Goal: Information Seeking & Learning: Understand process/instructions

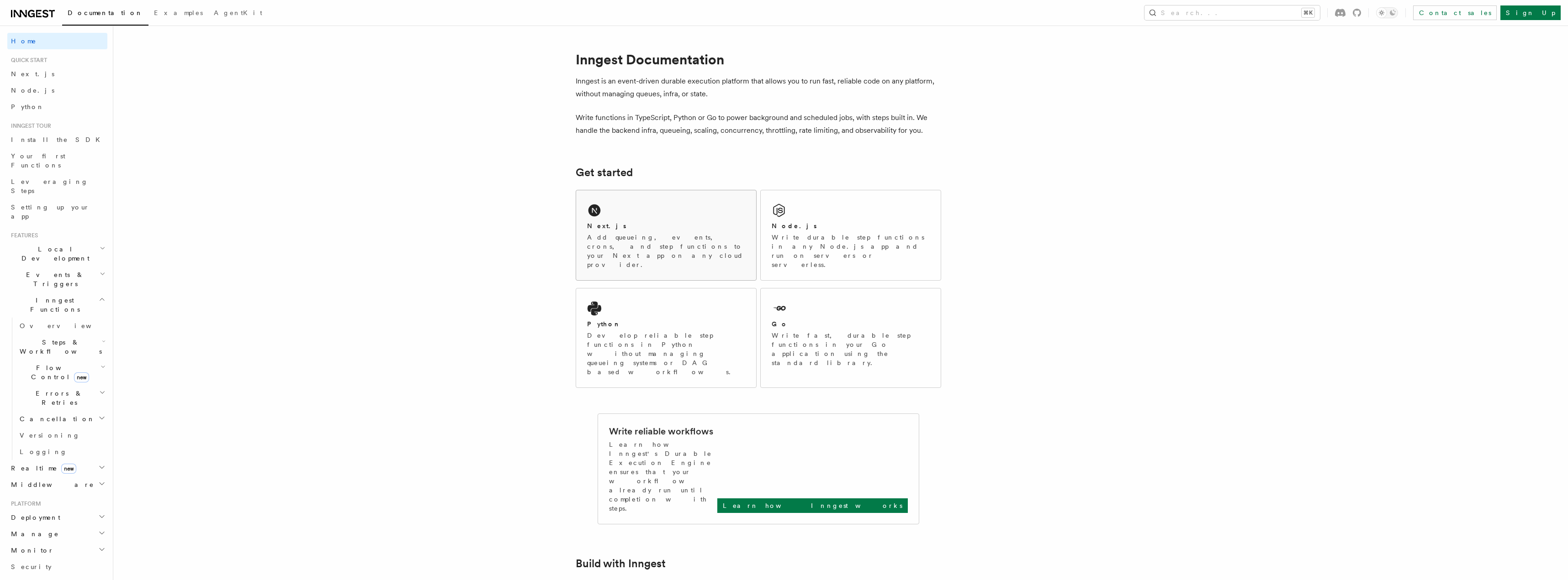
click at [652, 225] on div "Next.js" at bounding box center [666, 226] width 158 height 10
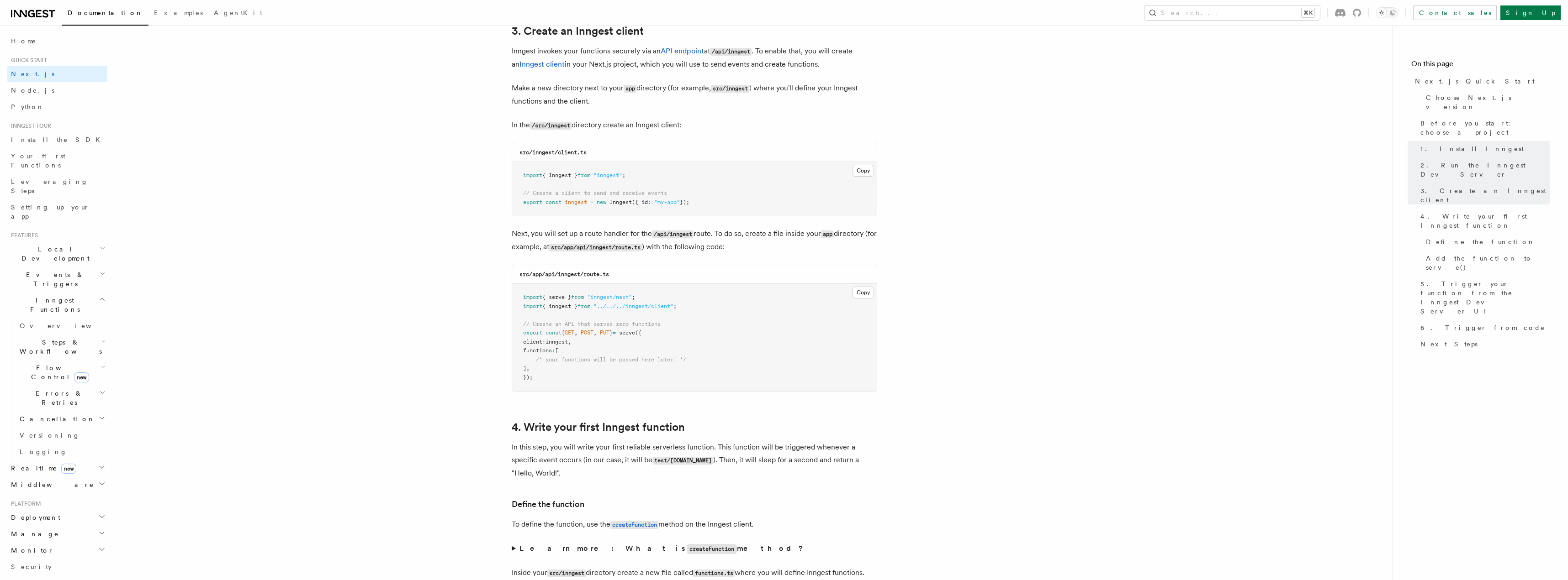
scroll to position [1107, 0]
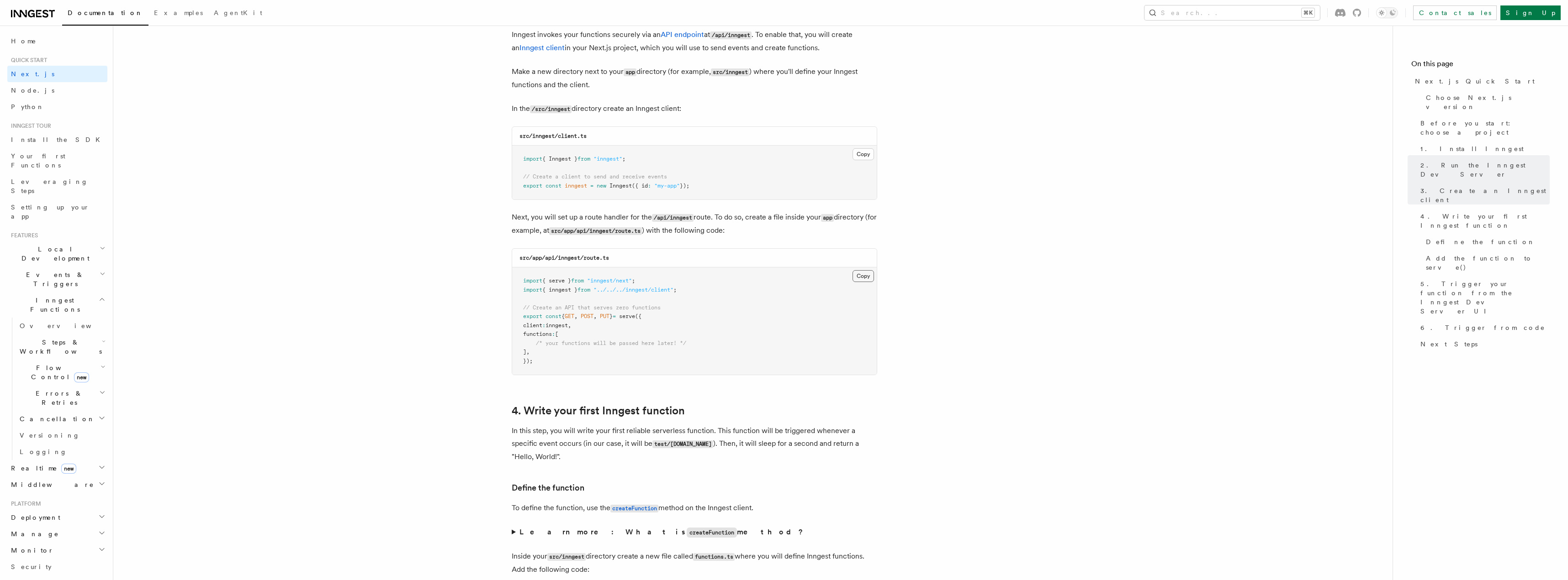
click at [863, 278] on button "Copy Copied" at bounding box center [864, 276] width 22 height 12
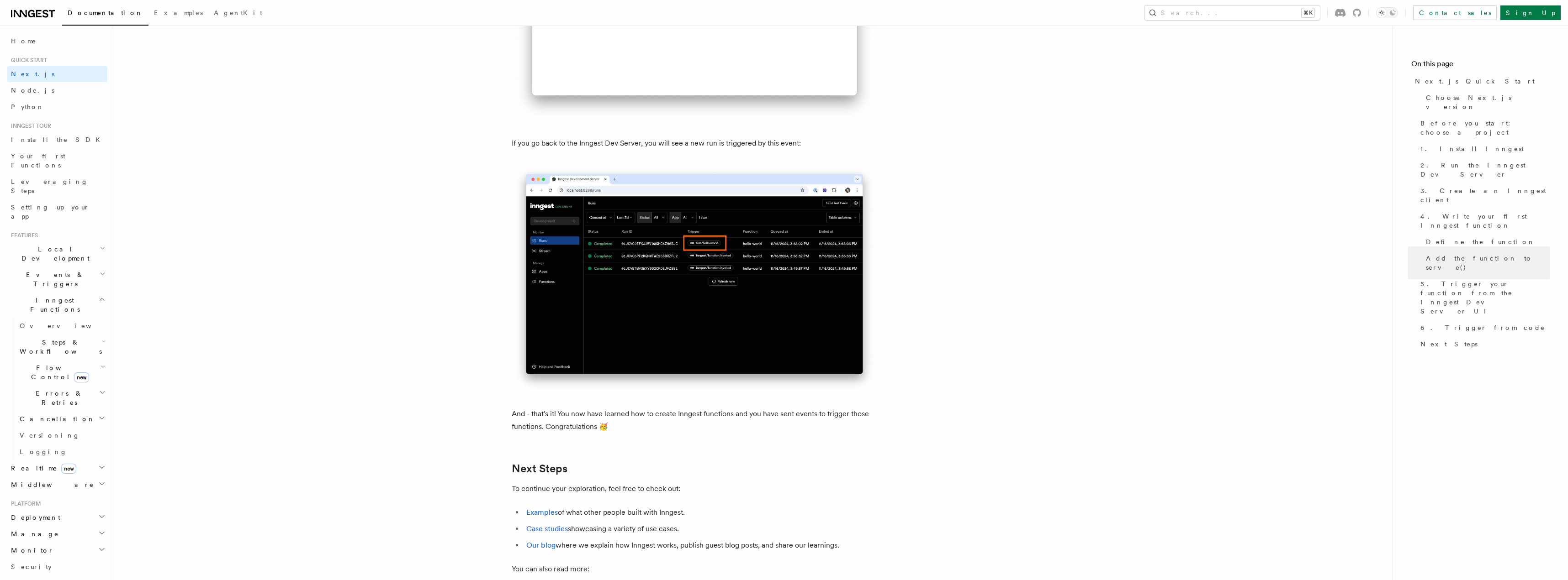
scroll to position [5292, 0]
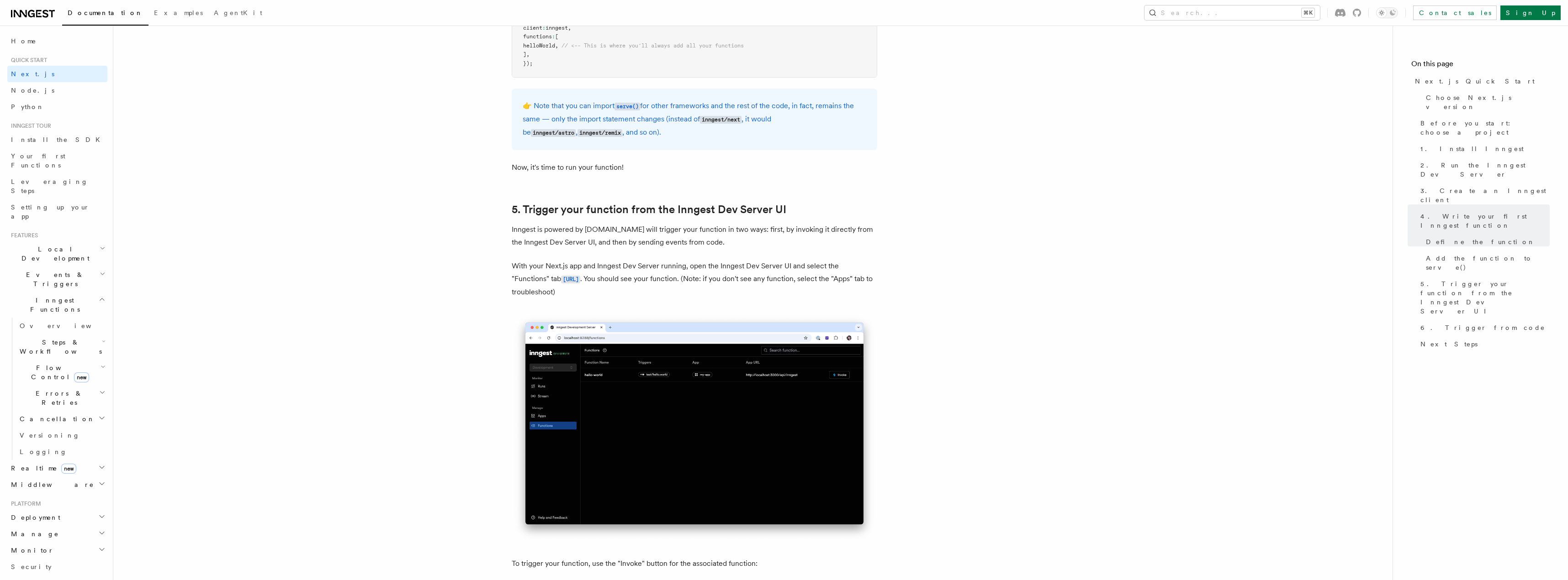
scroll to position [1956, 0]
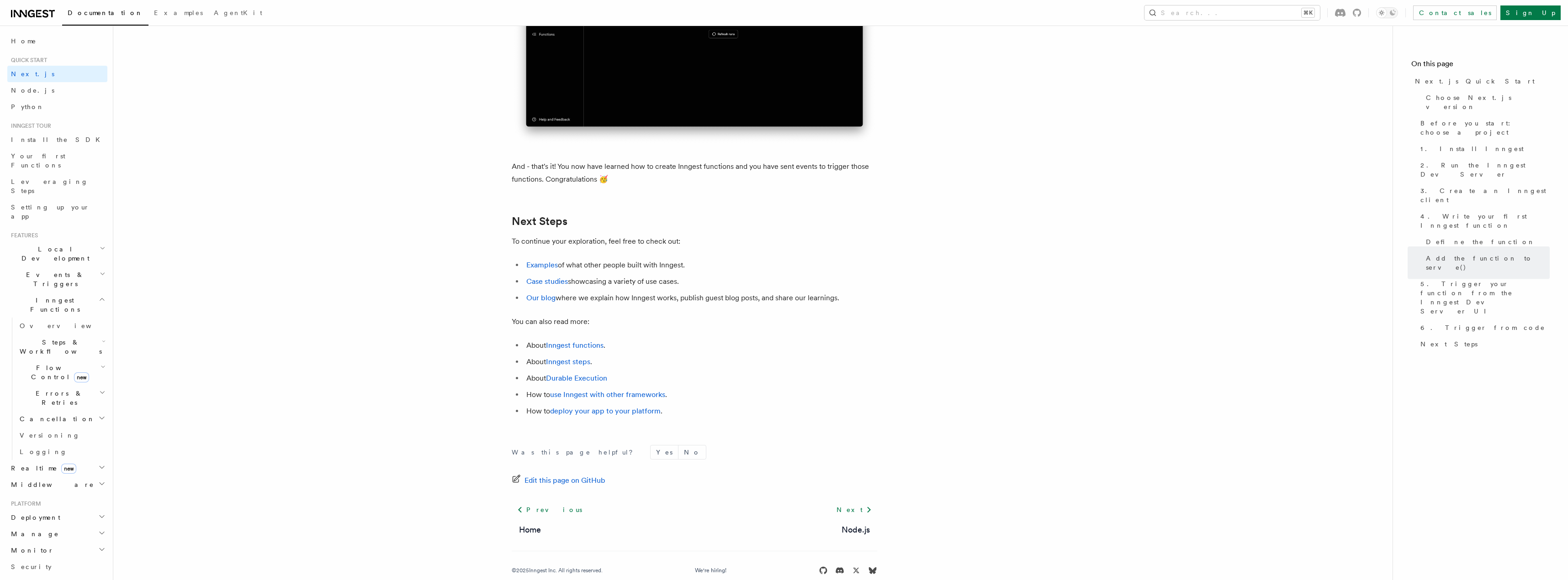
scroll to position [5569, 0]
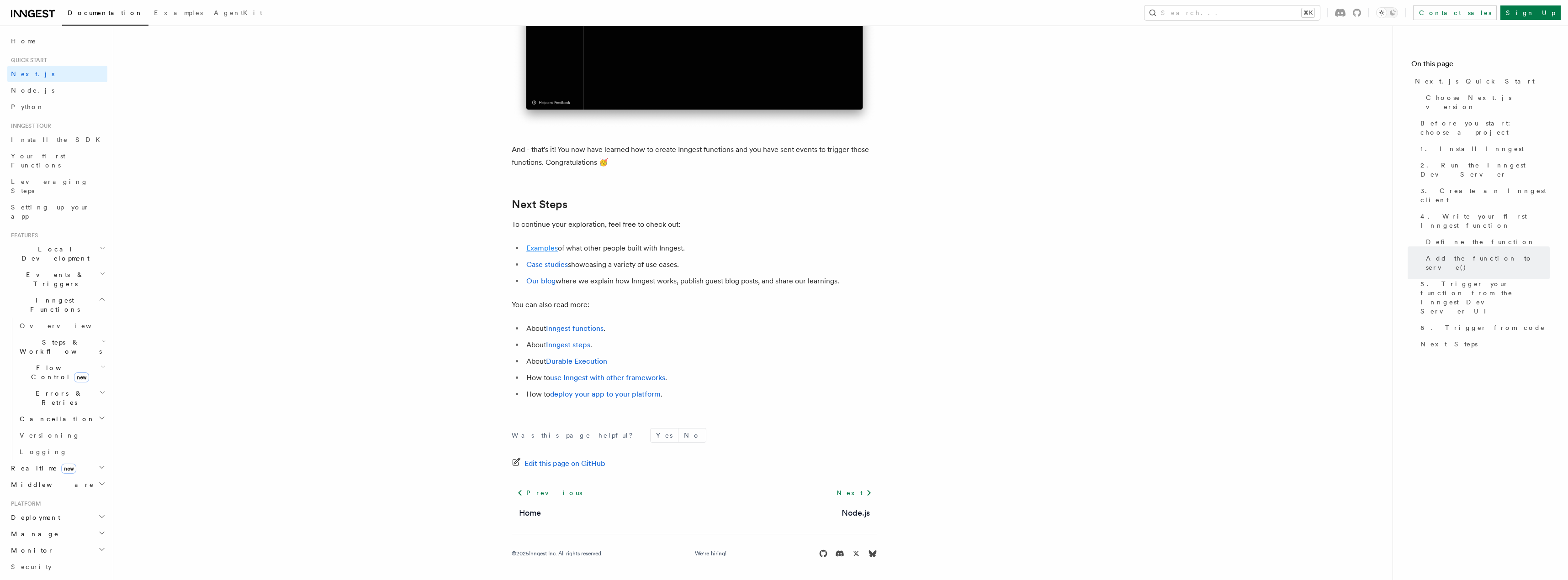
click at [543, 251] on link "Examples" at bounding box center [542, 248] width 32 height 8
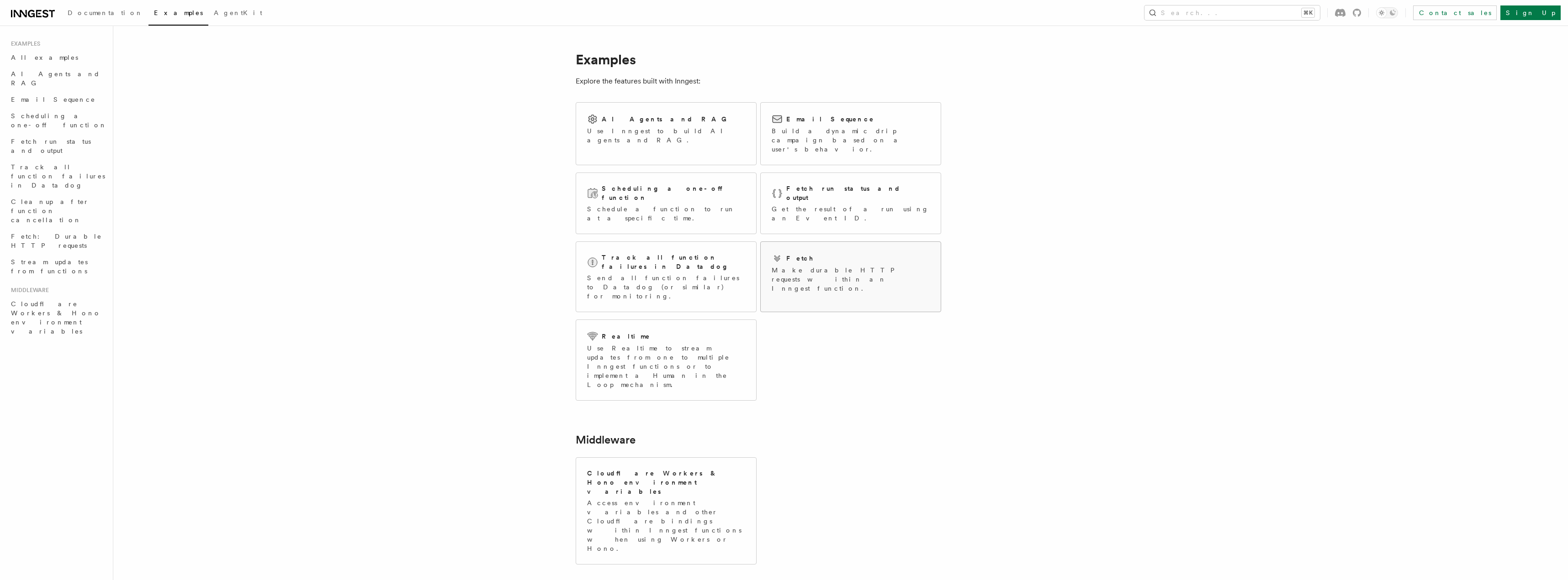
click at [824, 265] on p "Make durable HTTP requests within an Inngest function." at bounding box center [851, 279] width 158 height 27
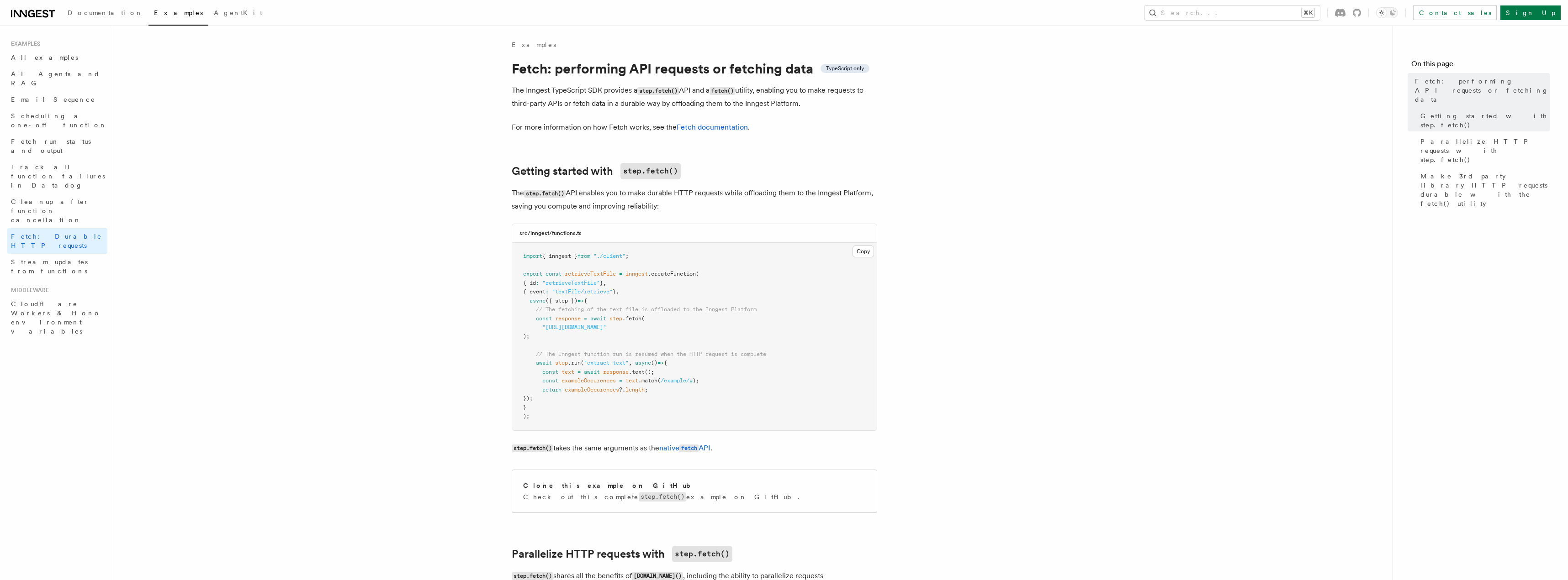
click at [154, 12] on span "Examples" at bounding box center [178, 12] width 49 height 7
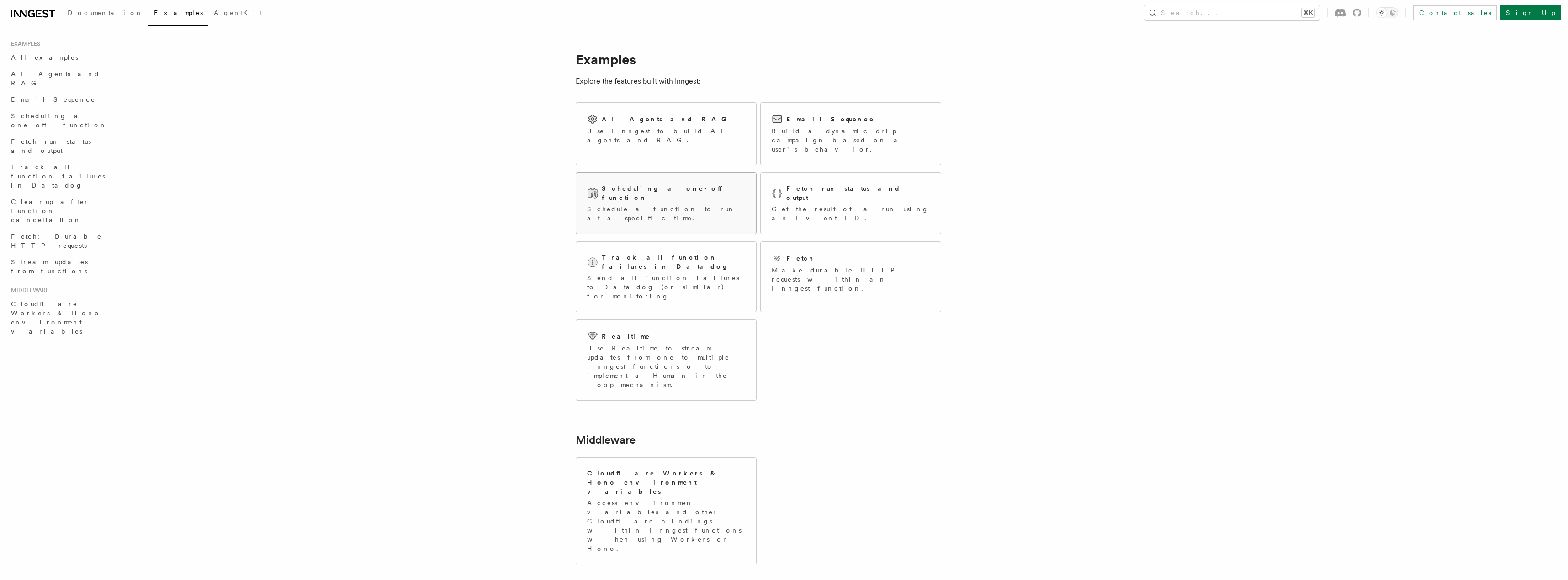
click at [612, 199] on div "Scheduling a one-off function Schedule a function to run at a specific time." at bounding box center [666, 203] width 180 height 61
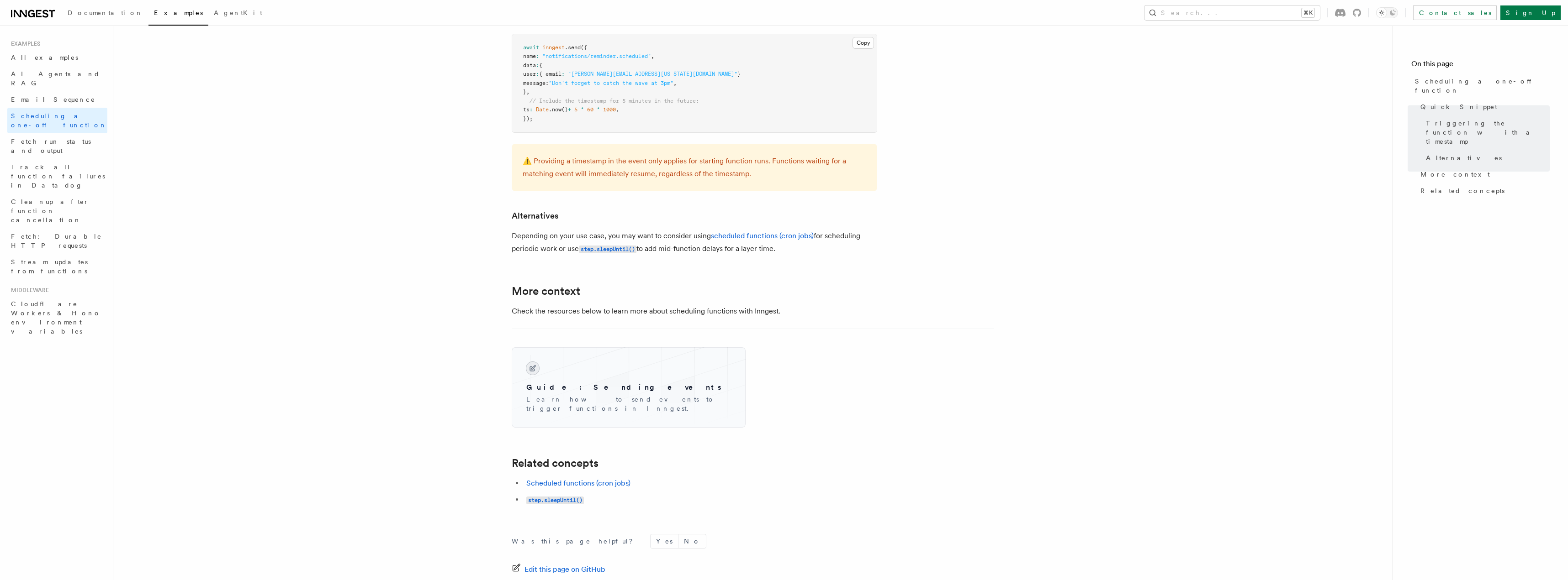
scroll to position [354, 0]
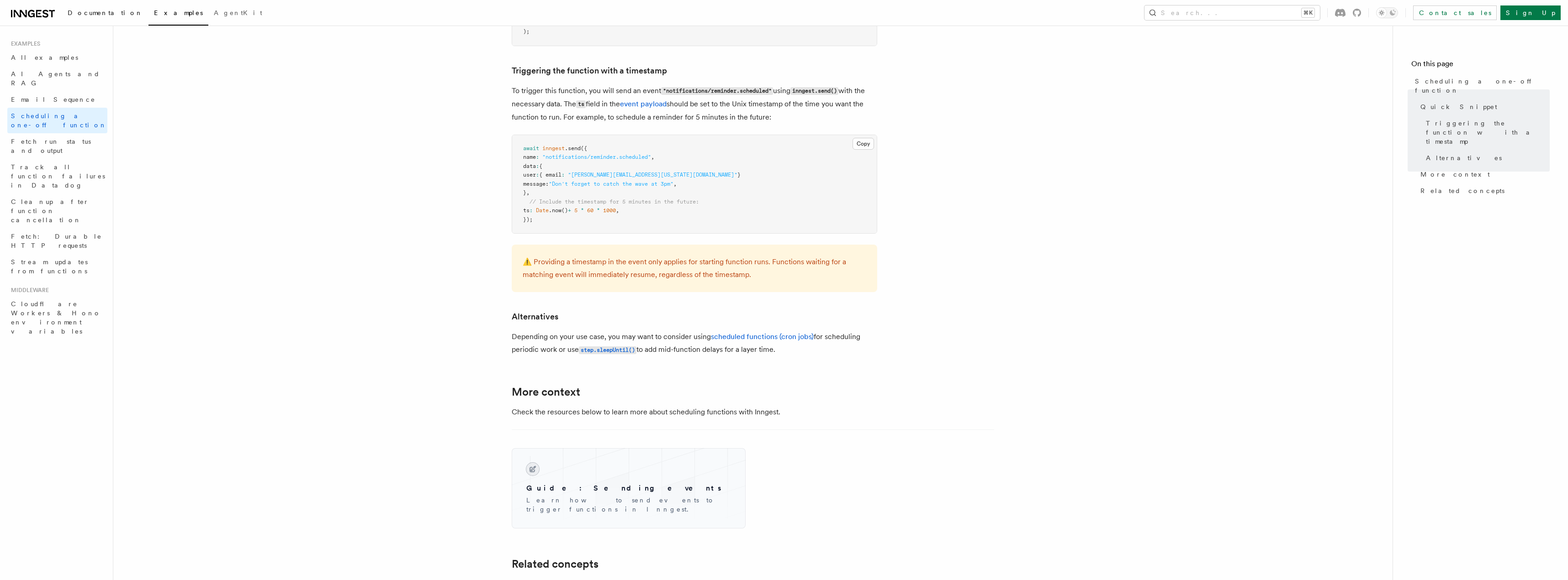
click at [79, 13] on span "Documentation" at bounding box center [105, 12] width 76 height 7
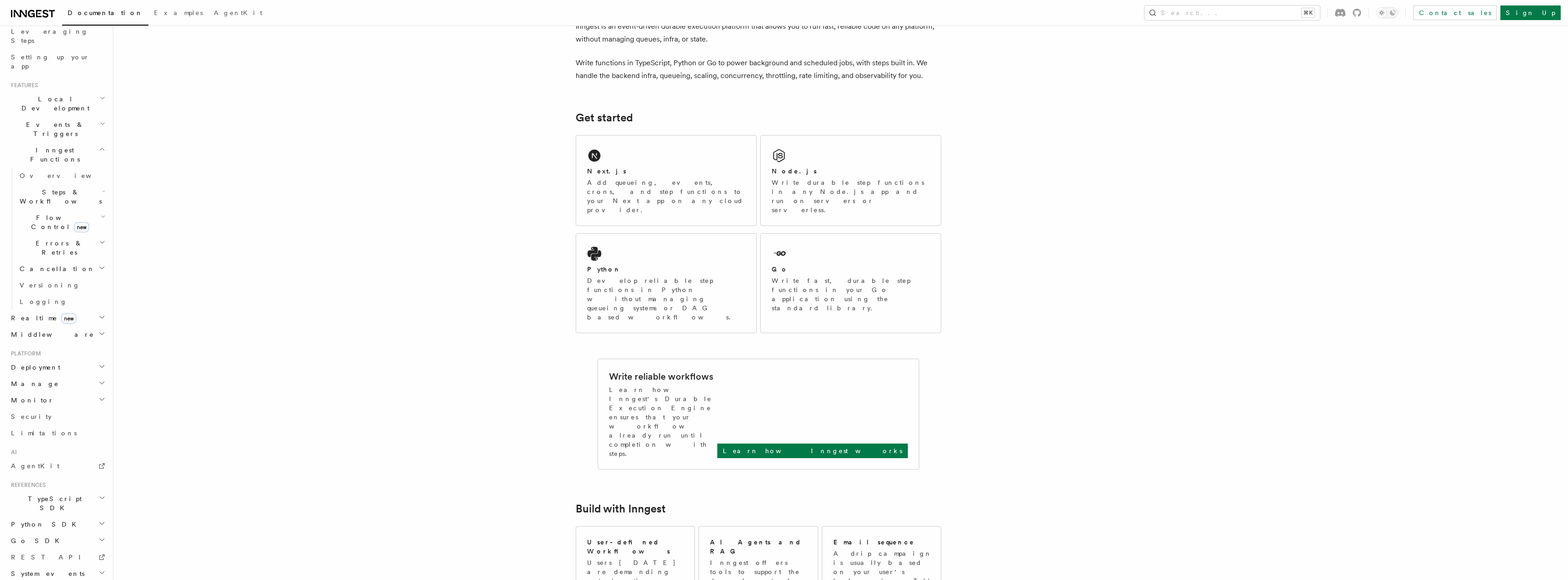
scroll to position [68, 0]
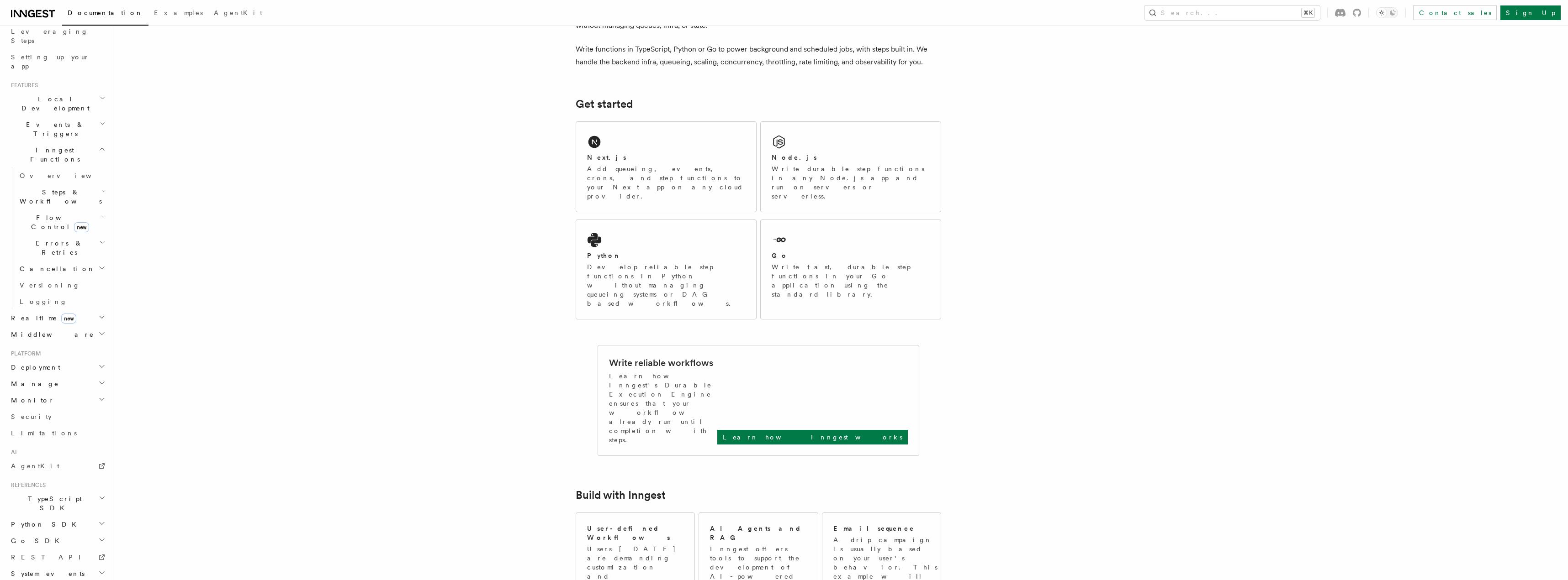
click at [50, 494] on span "TypeScript SDK" at bounding box center [53, 503] width 92 height 18
click at [48, 391] on span "Create a function" at bounding box center [47, 399] width 54 height 17
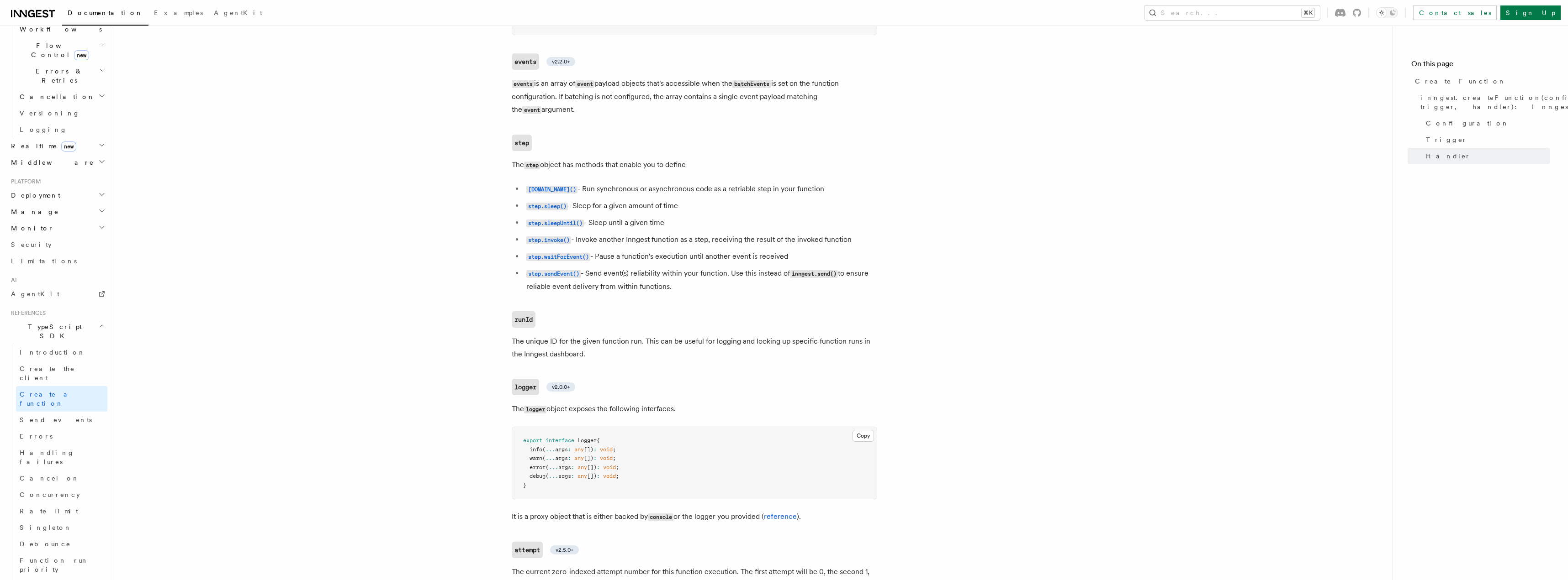
scroll to position [1926, 0]
click at [53, 416] on span "Send events" at bounding box center [56, 419] width 72 height 7
